Goal: Information Seeking & Learning: Learn about a topic

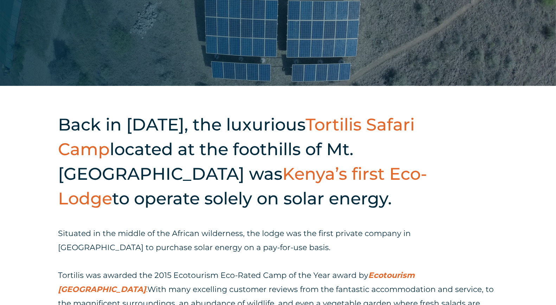
scroll to position [264, 0]
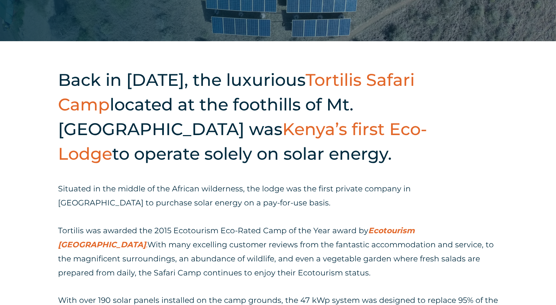
drag, startPoint x: 237, startPoint y: 82, endPoint x: 323, endPoint y: 76, distance: 86.4
click at [323, 76] on h2 "Back in [DATE], the luxurious Tortilis Safari Camp located at the foothills of …" at bounding box center [278, 117] width 440 height 99
click at [333, 83] on span "Tortilis Safari Camp" at bounding box center [236, 92] width 357 height 45
drag, startPoint x: 329, startPoint y: 77, endPoint x: 201, endPoint y: 90, distance: 128.8
click at [201, 90] on h2 "Back in [DATE], the luxurious Tortilis Safari Camp located at the foothills of …" at bounding box center [278, 117] width 440 height 99
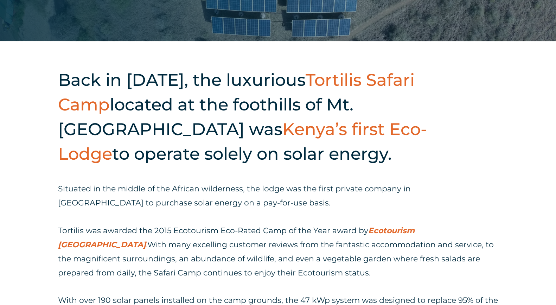
drag, startPoint x: 225, startPoint y: 95, endPoint x: 220, endPoint y: 93, distance: 5.7
click at [223, 97] on h2 "Back in [DATE], the luxurious Tortilis Safari Camp located at the foothills of …" at bounding box center [278, 117] width 440 height 99
drag, startPoint x: 211, startPoint y: 83, endPoint x: 331, endPoint y: 79, distance: 119.7
click at [331, 79] on h2 "Back in [DATE], the luxurious Tortilis Safari Camp located at the foothills of …" at bounding box center [278, 117] width 440 height 99
click at [337, 86] on span "Tortilis Safari Camp" at bounding box center [236, 92] width 357 height 45
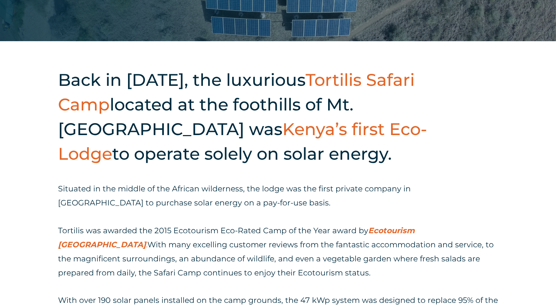
drag, startPoint x: 343, startPoint y: 79, endPoint x: 461, endPoint y: 78, distance: 118.2
click at [461, 78] on h2 "Back in [DATE], the luxurious Tortilis Safari Camp located at the foothills of …" at bounding box center [278, 117] width 440 height 99
click at [445, 99] on h2 "Back in [DATE], the luxurious Tortilis Safari Camp located at the foothills of …" at bounding box center [278, 117] width 440 height 99
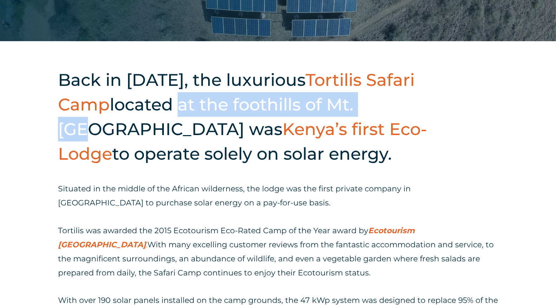
drag, startPoint x: 123, startPoint y: 102, endPoint x: 324, endPoint y: 100, distance: 201.6
click at [324, 100] on h2 "Back in [DATE], the luxurious Tortilis Safari Camp located at the foothills of …" at bounding box center [278, 117] width 440 height 99
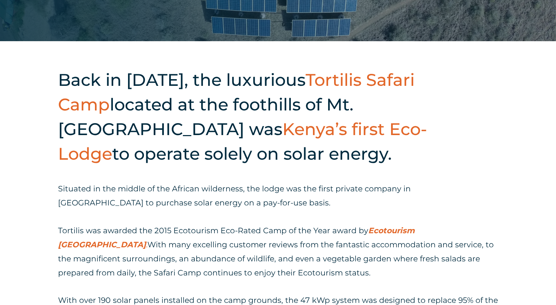
click at [416, 105] on h2 "Back in [DATE], the luxurious Tortilis Safari Camp located at the foothills of …" at bounding box center [278, 117] width 440 height 99
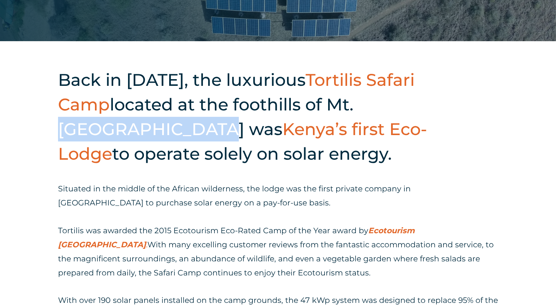
drag, startPoint x: 298, startPoint y: 105, endPoint x: 458, endPoint y: 97, distance: 160.3
click at [458, 97] on h2 "Back in [DATE], the luxurious Tortilis Safari Camp located at the foothills of …" at bounding box center [278, 117] width 440 height 99
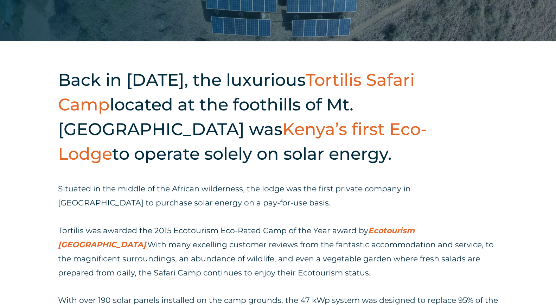
click at [167, 121] on span "Kenya’s first Eco-Lodge" at bounding box center [242, 141] width 369 height 45
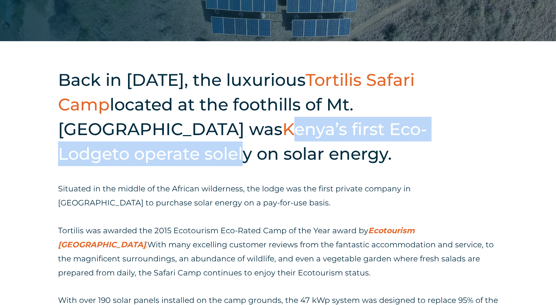
drag, startPoint x: 67, startPoint y: 136, endPoint x: 393, endPoint y: 123, distance: 326.8
click at [391, 123] on h2 "Back in [DATE], the luxurious Tortilis Safari Camp located at the foothills of …" at bounding box center [278, 117] width 440 height 99
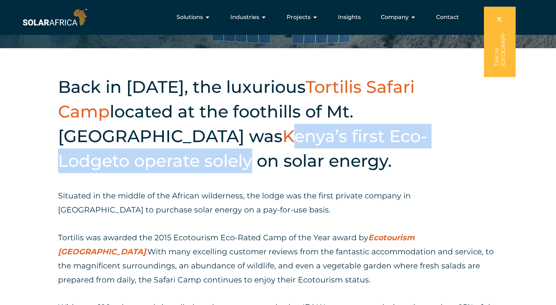
scroll to position [352, 0]
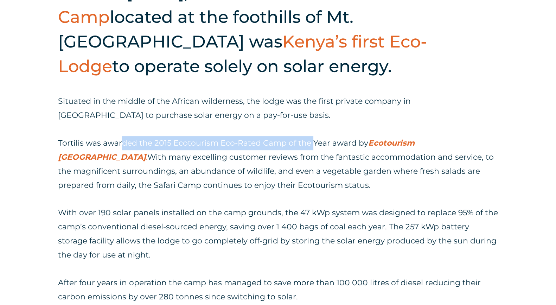
drag, startPoint x: 121, startPoint y: 143, endPoint x: 313, endPoint y: 145, distance: 191.8
click at [313, 140] on p "Tortilis was awarded the 2015 Ecotourism Eco-Rated Camp of the Year award by Ec…" at bounding box center [278, 164] width 440 height 56
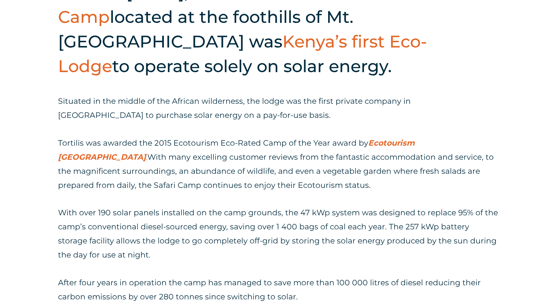
click at [255, 176] on p "Tortilis was awarded the 2015 Ecotourism Eco-Rated Camp of the Year award by Ec…" at bounding box center [278, 164] width 440 height 56
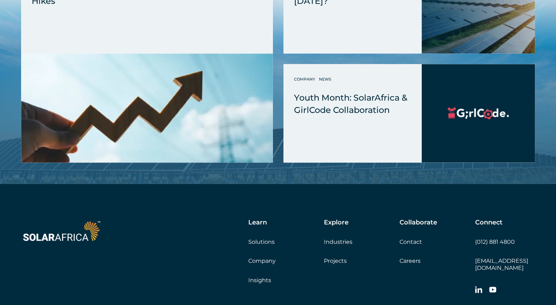
scroll to position [924, 0]
